Goal: Transaction & Acquisition: Obtain resource

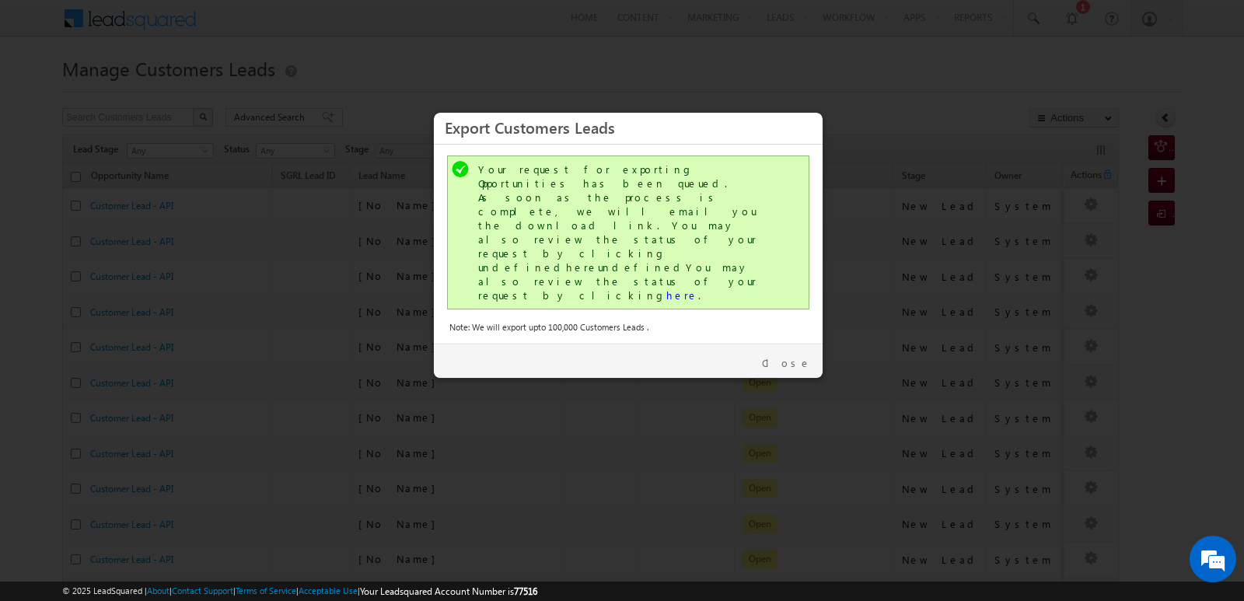
click at [805, 356] on link "Close" at bounding box center [786, 363] width 49 height 14
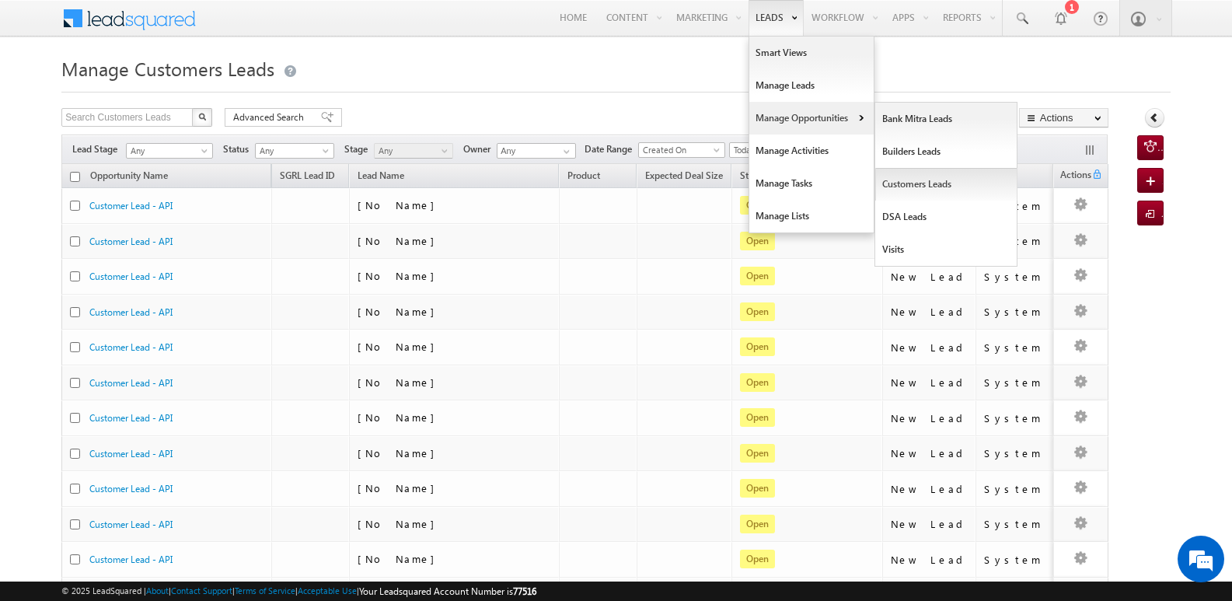
click at [912, 180] on link "Customers Leads" at bounding box center [946, 184] width 142 height 33
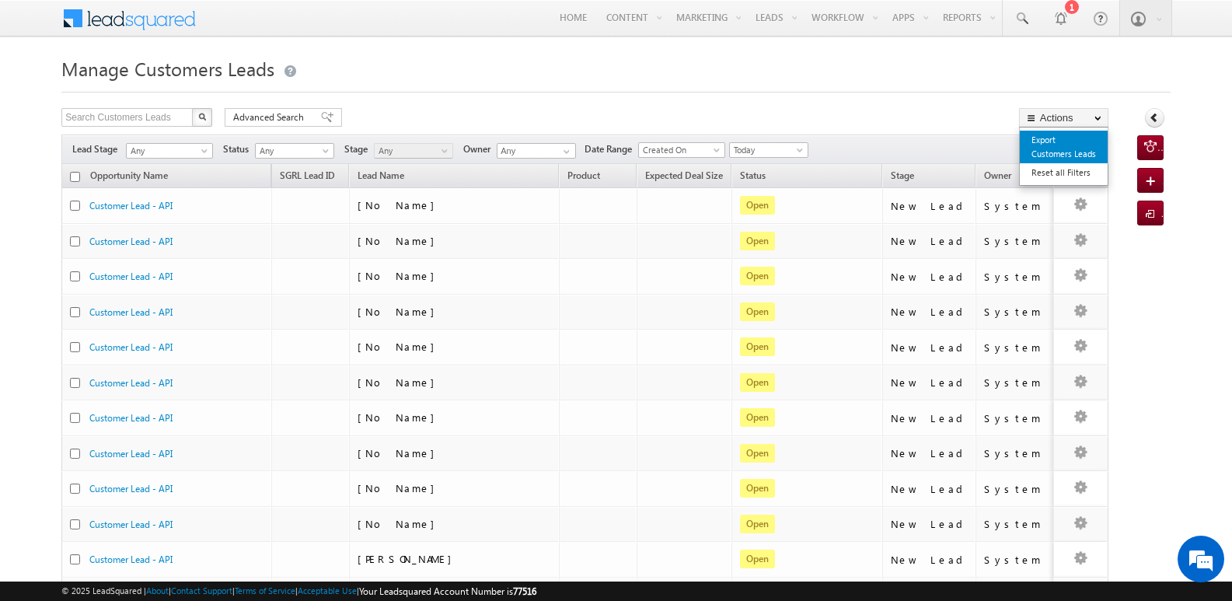
click at [1042, 143] on link "Export Customers Leads" at bounding box center [1064, 147] width 88 height 33
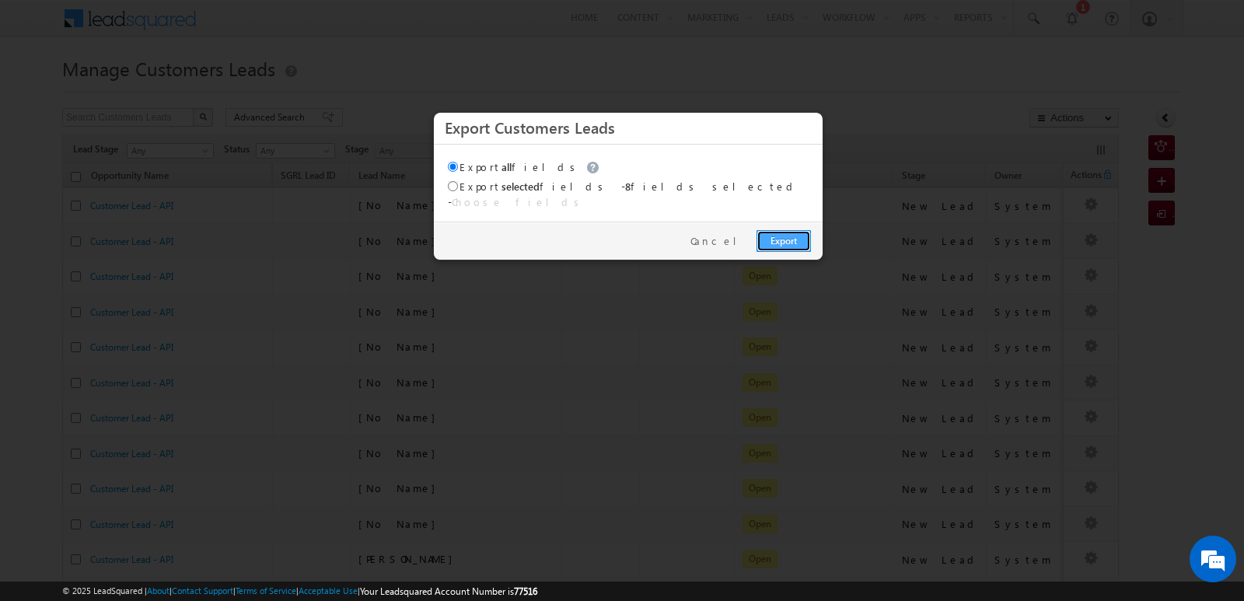
click at [784, 230] on link "Export" at bounding box center [783, 241] width 54 height 22
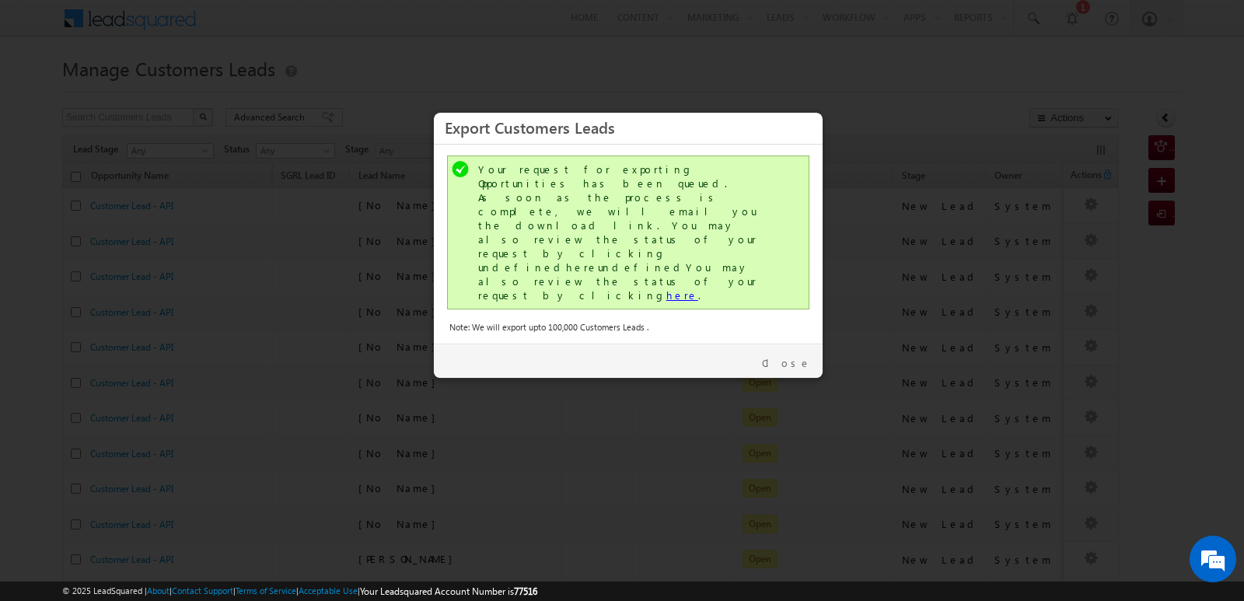
click at [666, 288] on link "here" at bounding box center [682, 294] width 32 height 13
click at [798, 356] on link "Close" at bounding box center [786, 363] width 49 height 14
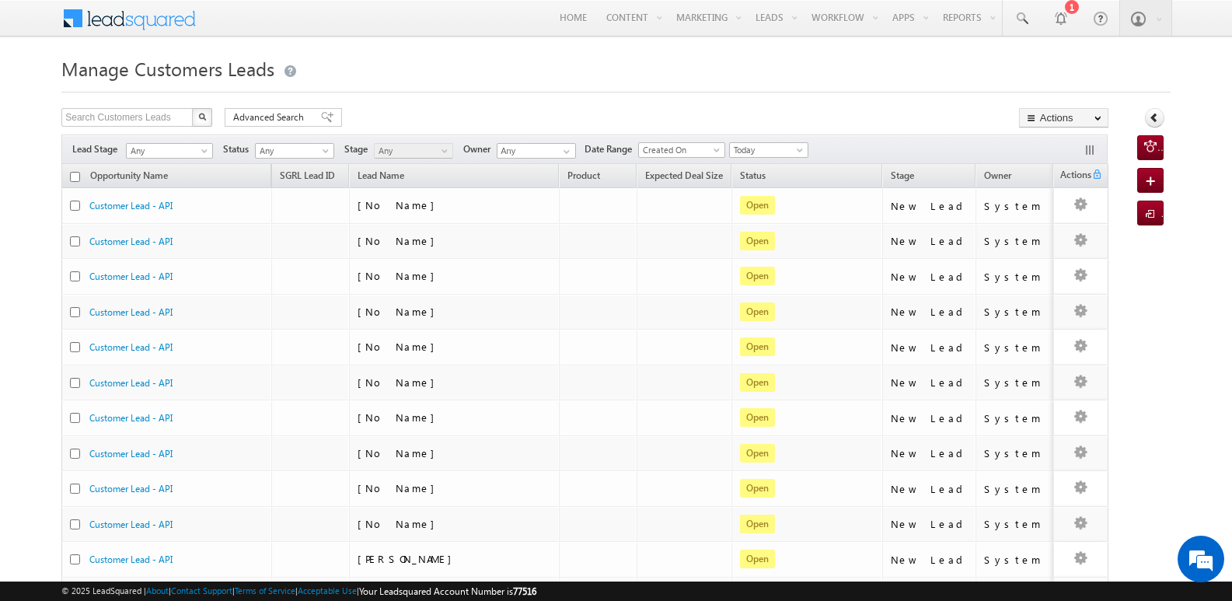
click at [874, 113] on div "Search Customers Leads X 2233 results found Advanced Search Advanced search res…" at bounding box center [584, 119] width 1047 height 23
click at [787, 114] on div "Search Customers Leads X 2233 results found Advanced Search Advanced search res…" at bounding box center [584, 119] width 1047 height 23
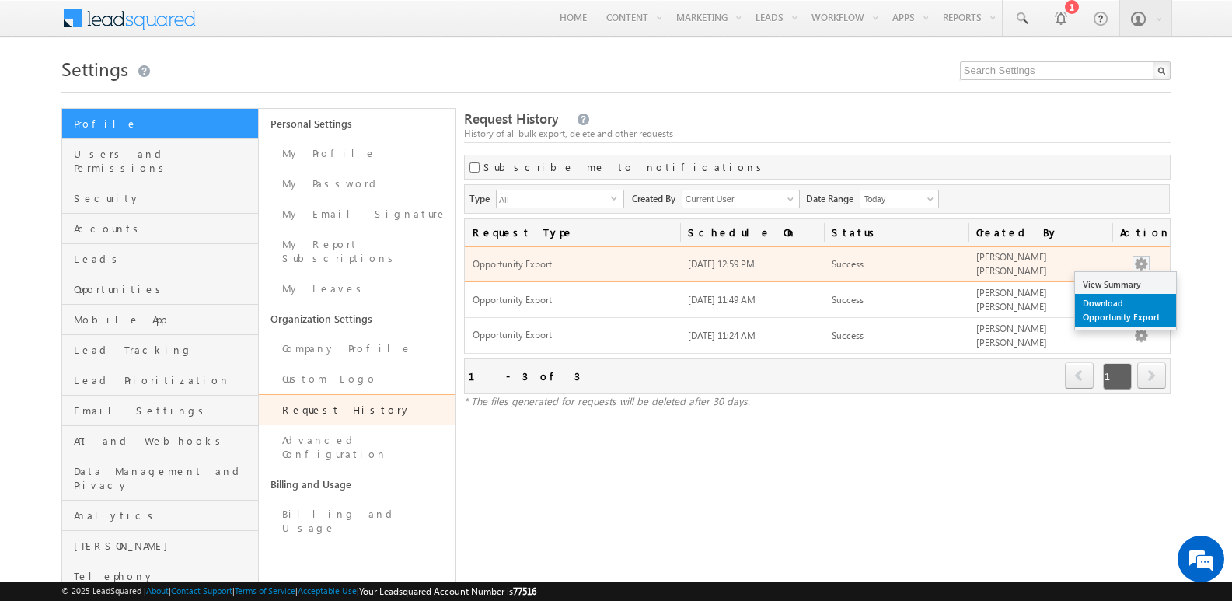
click at [1112, 304] on link "Download Opportunity Export" at bounding box center [1125, 310] width 101 height 33
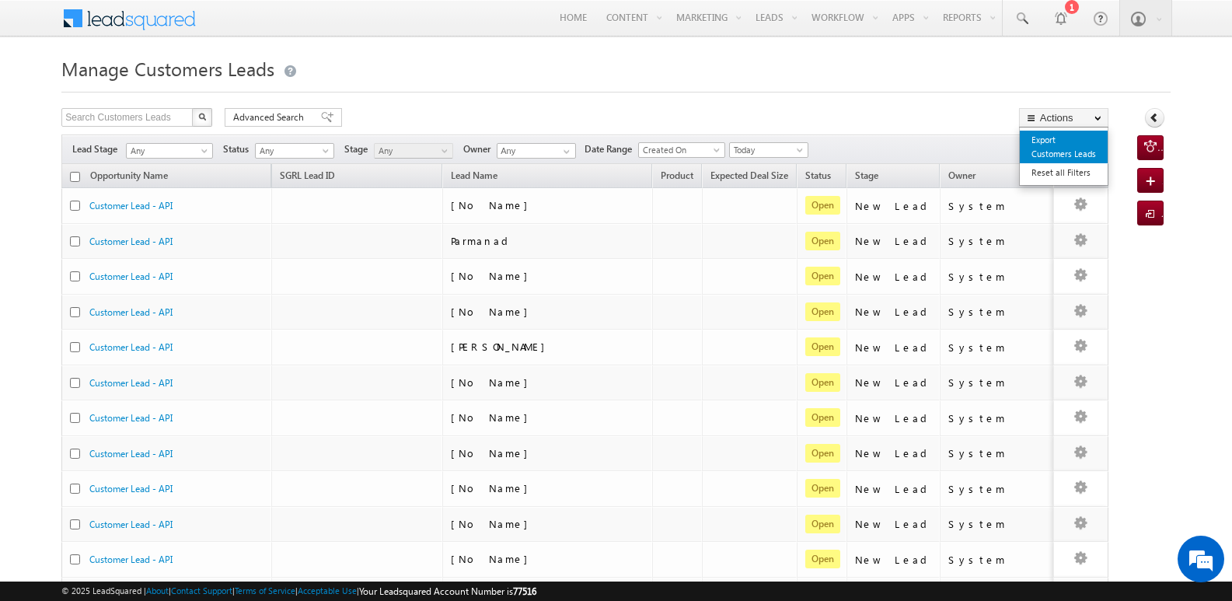
click at [1047, 143] on link "Export Customers Leads" at bounding box center [1064, 147] width 88 height 33
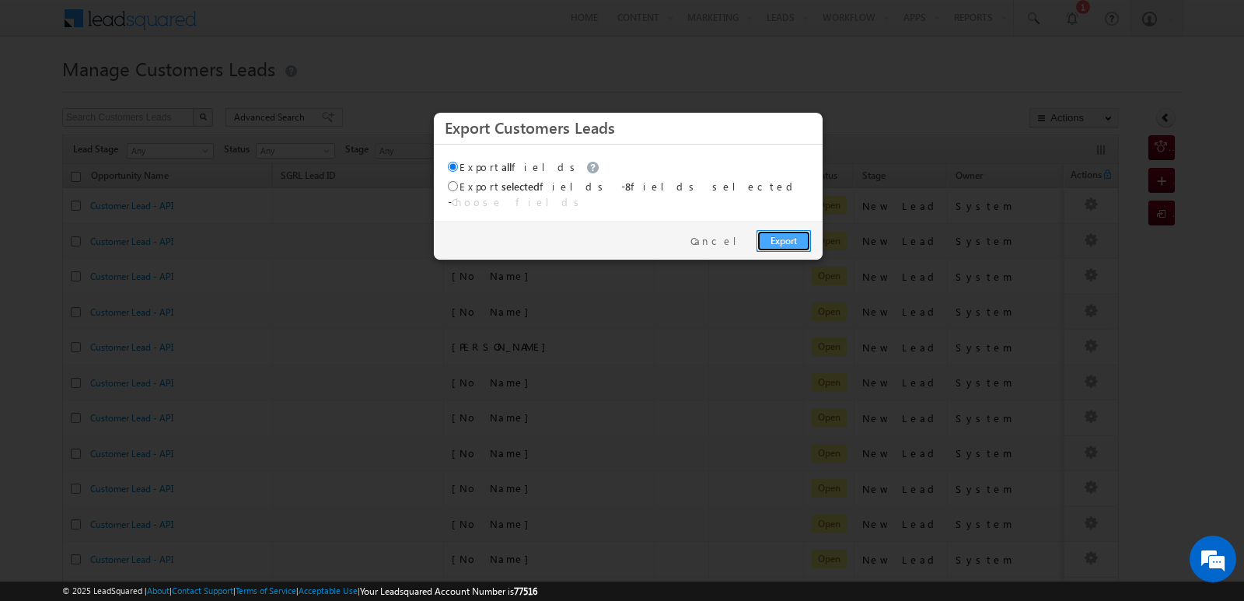
click at [787, 230] on link "Export" at bounding box center [783, 241] width 54 height 22
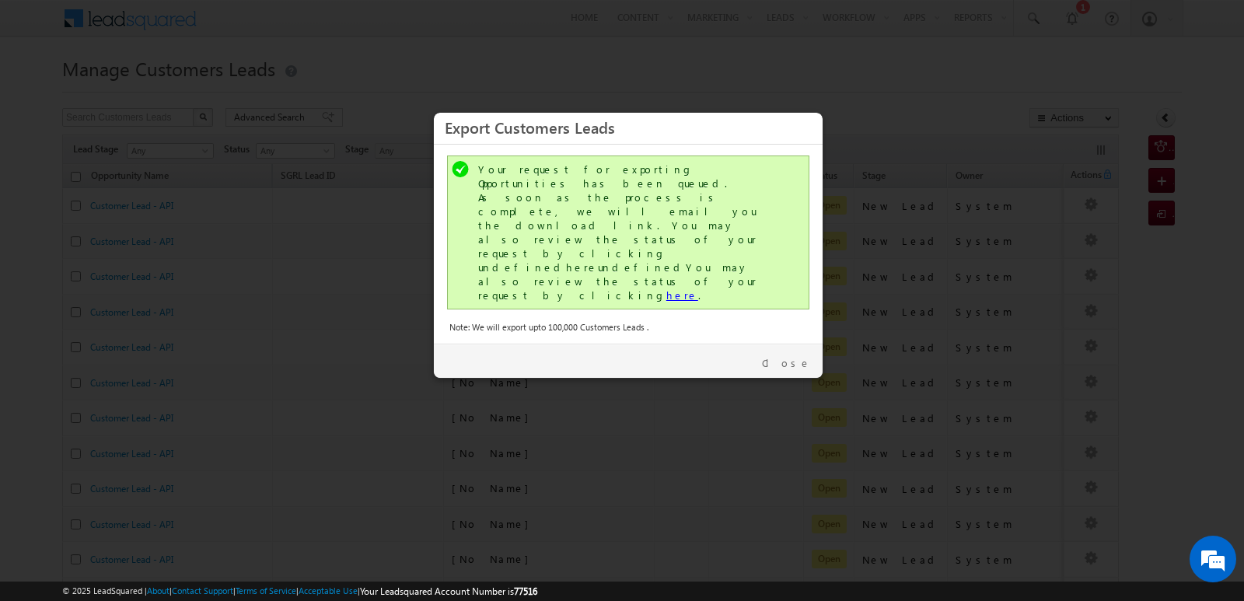
click at [666, 288] on link "here" at bounding box center [682, 294] width 32 height 13
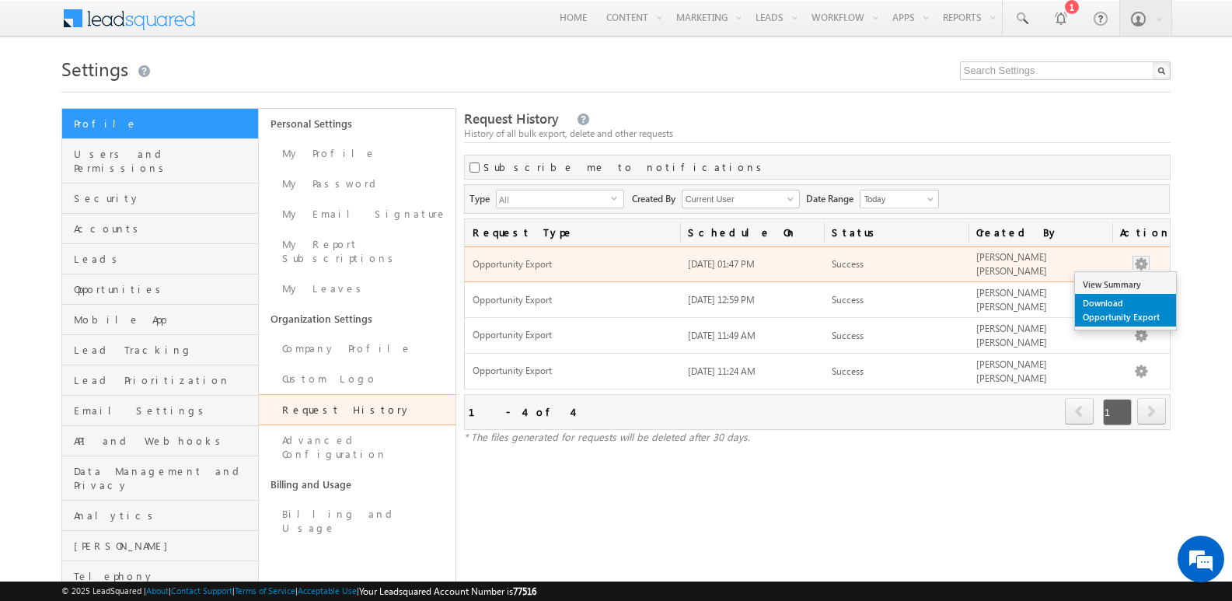
click at [1123, 312] on link "Download Opportunity Export" at bounding box center [1125, 310] width 101 height 33
